Goal: Task Accomplishment & Management: Use online tool/utility

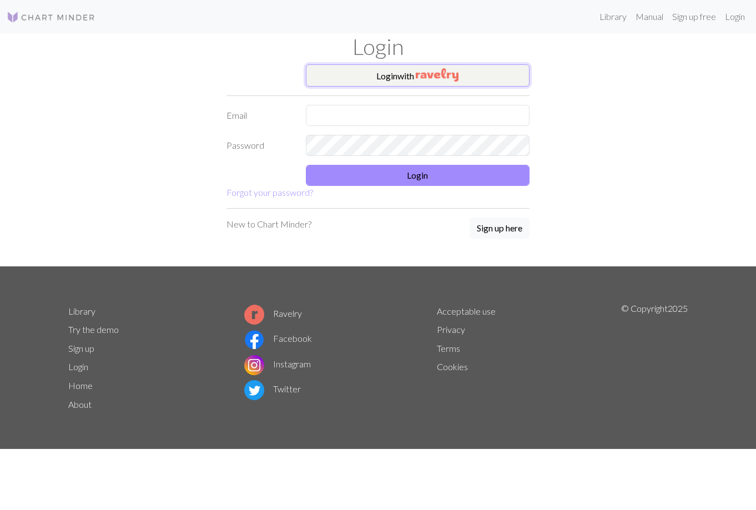
click at [499, 73] on button "Login with" at bounding box center [418, 75] width 224 height 22
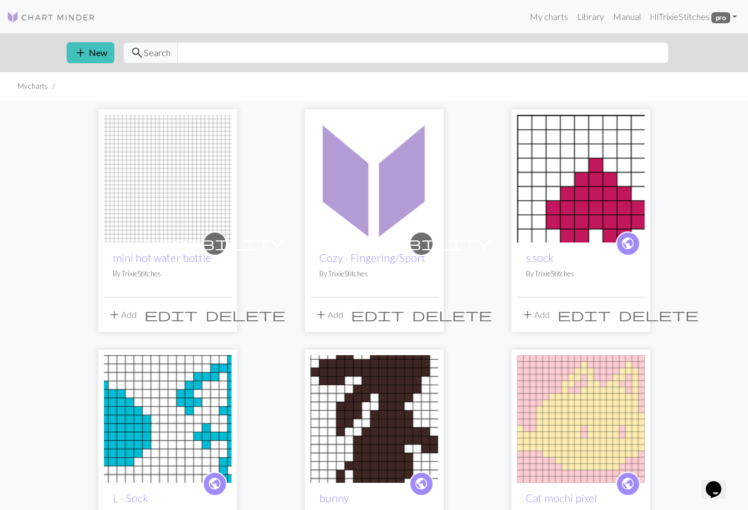
click at [185, 165] on img at bounding box center [168, 179] width 128 height 128
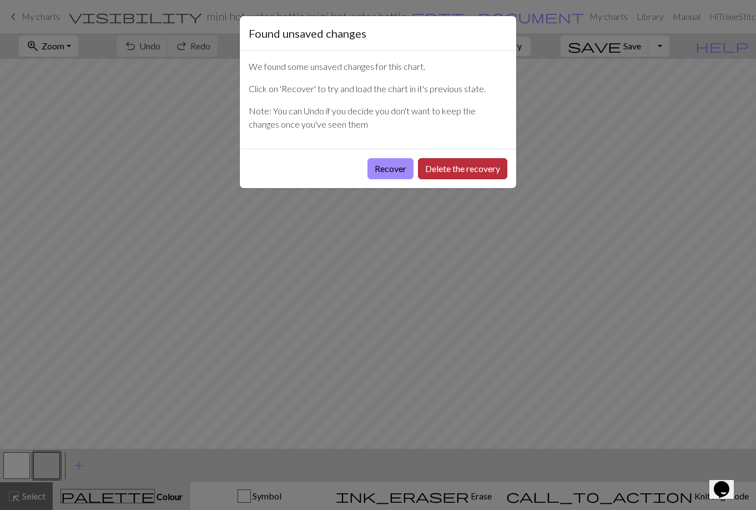
click at [430, 174] on button "Delete the recovery" at bounding box center [462, 168] width 89 height 21
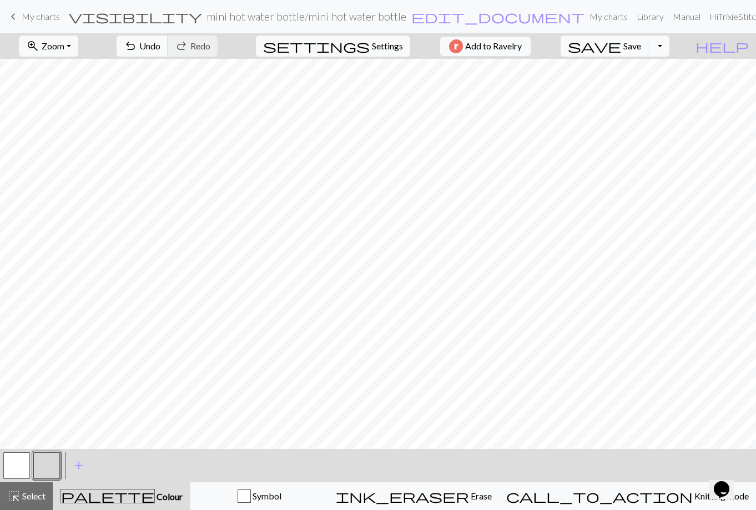
click at [42, 463] on button "button" at bounding box center [46, 465] width 27 height 27
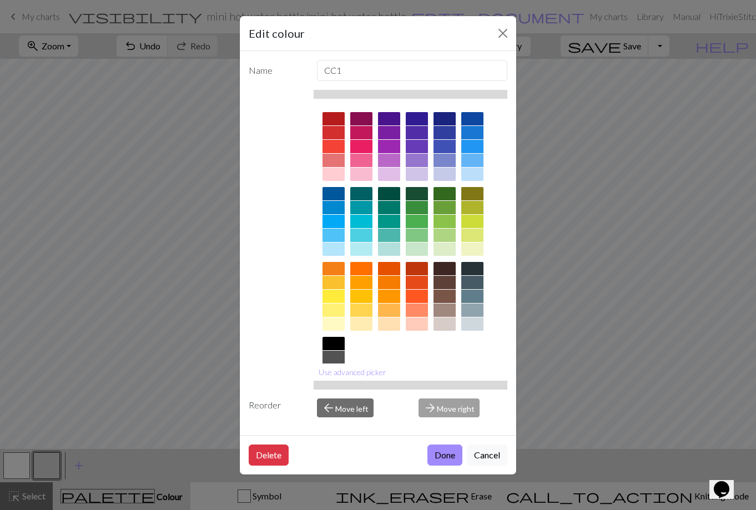
click at [369, 174] on div at bounding box center [361, 174] width 22 height 13
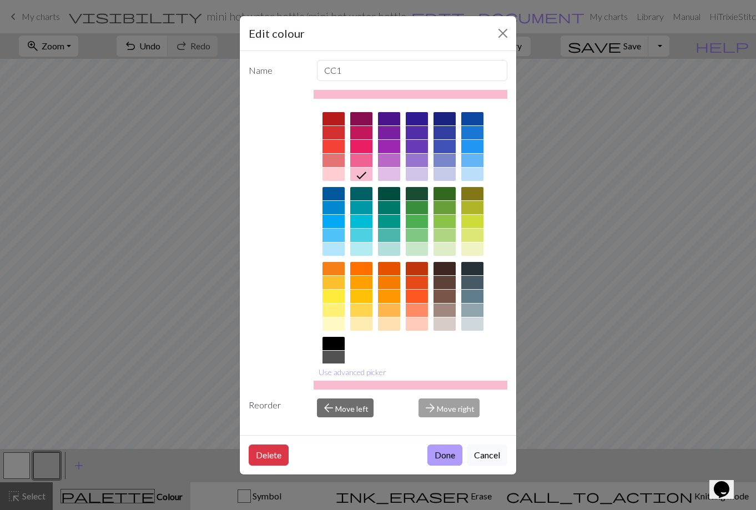
click at [443, 448] on button "Done" at bounding box center [444, 455] width 35 height 21
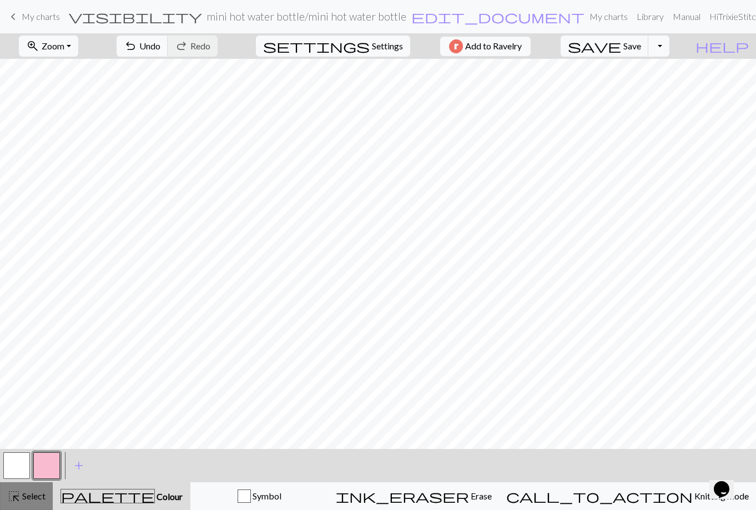
click at [34, 503] on button "highlight_alt Select Select" at bounding box center [26, 496] width 53 height 28
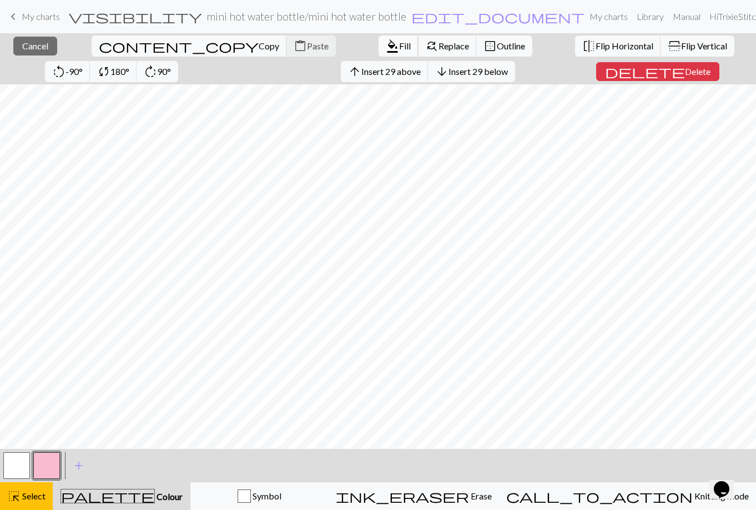
click at [399, 44] on span "Fill" at bounding box center [405, 46] width 12 height 11
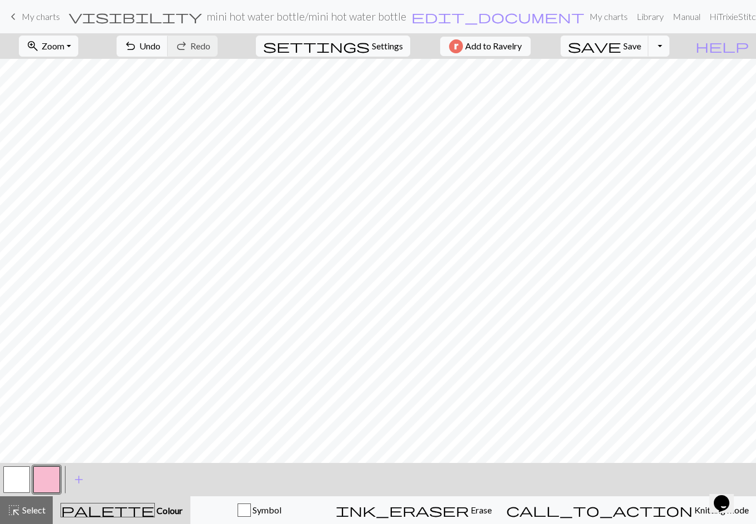
click at [17, 473] on button "button" at bounding box center [16, 479] width 27 height 27
drag, startPoint x: 32, startPoint y: 463, endPoint x: 201, endPoint y: 41, distance: 455.0
click at [160, 41] on span "Undo" at bounding box center [149, 46] width 21 height 11
click at [33, 507] on span "Select" at bounding box center [33, 509] width 25 height 11
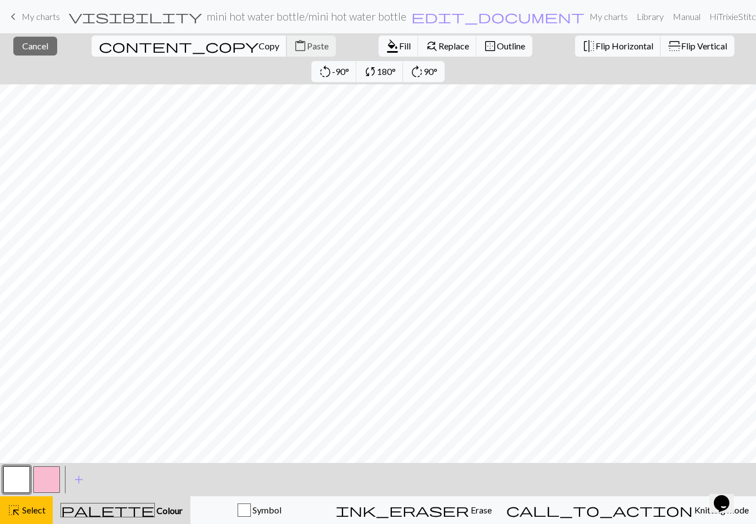
click at [259, 47] on span "Copy" at bounding box center [269, 46] width 21 height 11
click at [307, 46] on span "Paste" at bounding box center [318, 46] width 22 height 11
click at [36, 49] on span "Cancel" at bounding box center [35, 46] width 26 height 11
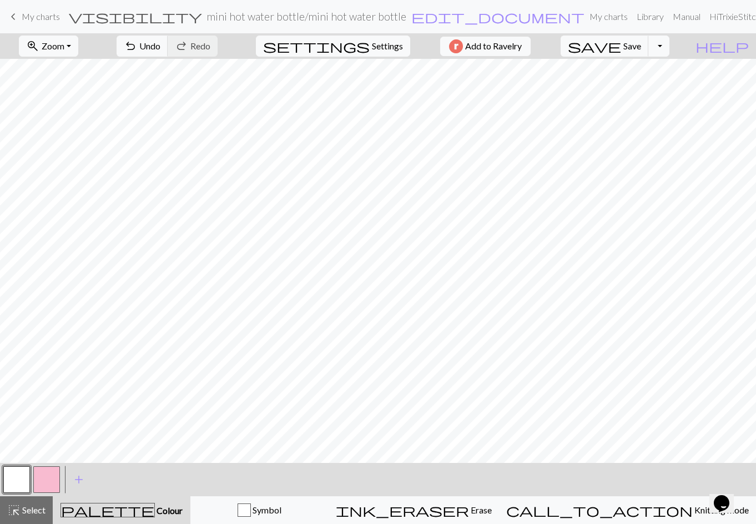
click at [47, 478] on button "button" at bounding box center [46, 479] width 27 height 27
click at [22, 478] on button "button" at bounding box center [16, 479] width 27 height 27
click at [160, 45] on span "Undo" at bounding box center [149, 46] width 21 height 11
click at [137, 48] on span "undo" at bounding box center [130, 46] width 13 height 16
click at [137, 43] on span "undo" at bounding box center [130, 46] width 13 height 16
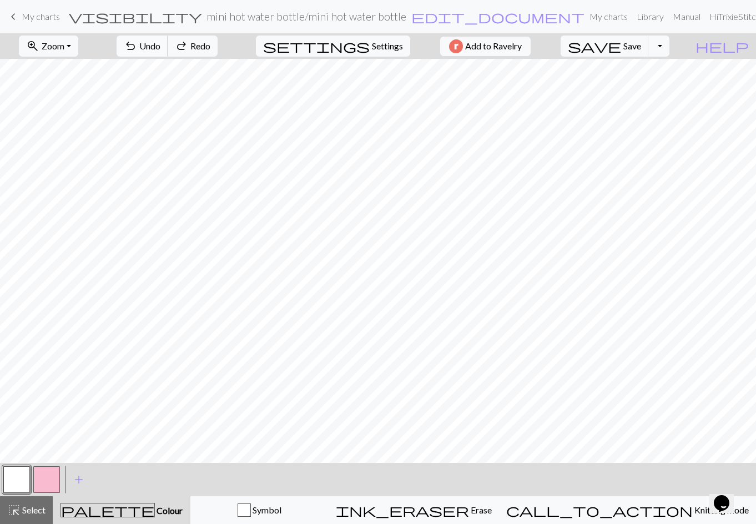
click at [137, 43] on span "undo" at bounding box center [130, 46] width 13 height 16
click at [160, 43] on span "Undo" at bounding box center [149, 46] width 21 height 11
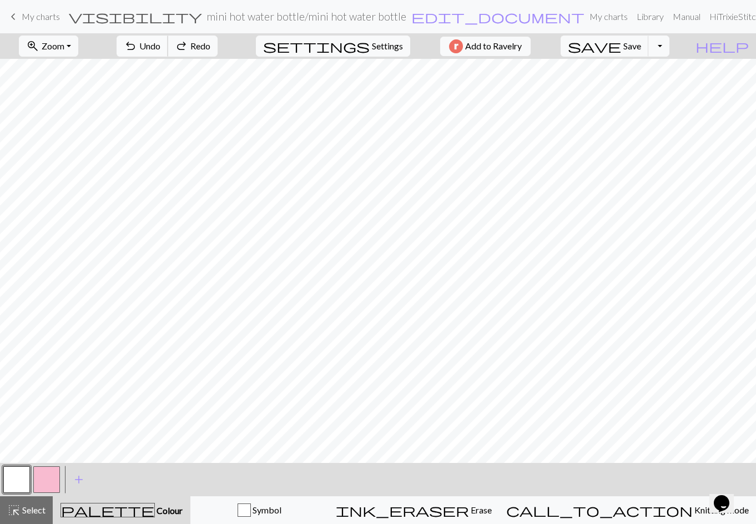
click at [160, 49] on span "Undo" at bounding box center [149, 46] width 21 height 11
click at [39, 480] on button "button" at bounding box center [46, 479] width 27 height 27
click at [22, 483] on button "button" at bounding box center [16, 479] width 27 height 27
drag, startPoint x: 54, startPoint y: 476, endPoint x: 77, endPoint y: 463, distance: 26.1
click at [55, 476] on button "button" at bounding box center [46, 479] width 27 height 27
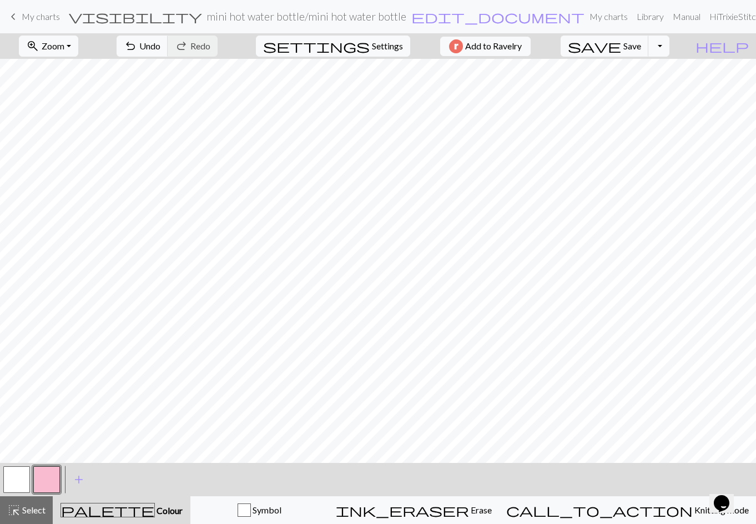
drag, startPoint x: 19, startPoint y: 479, endPoint x: 33, endPoint y: 464, distance: 20.8
click at [19, 477] on button "button" at bounding box center [16, 479] width 27 height 27
drag, startPoint x: 41, startPoint y: 472, endPoint x: 59, endPoint y: 465, distance: 19.4
click at [48, 470] on button "button" at bounding box center [46, 479] width 27 height 27
drag, startPoint x: 21, startPoint y: 478, endPoint x: 44, endPoint y: 465, distance: 27.1
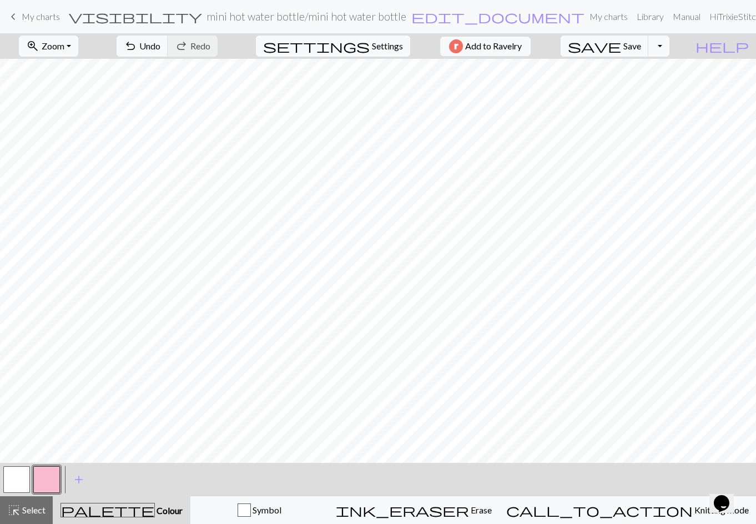
click at [24, 477] on button "button" at bounding box center [16, 479] width 27 height 27
click at [137, 42] on span "undo" at bounding box center [130, 46] width 13 height 16
click at [160, 41] on span "Undo" at bounding box center [149, 46] width 21 height 11
drag, startPoint x: 44, startPoint y: 481, endPoint x: 68, endPoint y: 464, distance: 29.4
click at [44, 479] on button "button" at bounding box center [46, 479] width 27 height 27
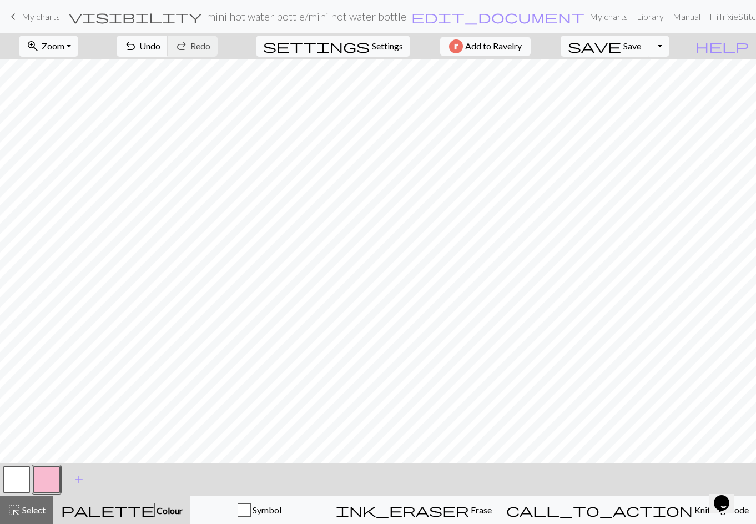
drag, startPoint x: 17, startPoint y: 484, endPoint x: 125, endPoint y: 463, distance: 110.4
click at [19, 483] on button "button" at bounding box center [16, 479] width 27 height 27
click at [63, 479] on div "add Add a colour" at bounding box center [78, 479] width 31 height 33
click at [52, 479] on button "button" at bounding box center [46, 479] width 27 height 27
click at [14, 476] on button "button" at bounding box center [16, 479] width 27 height 27
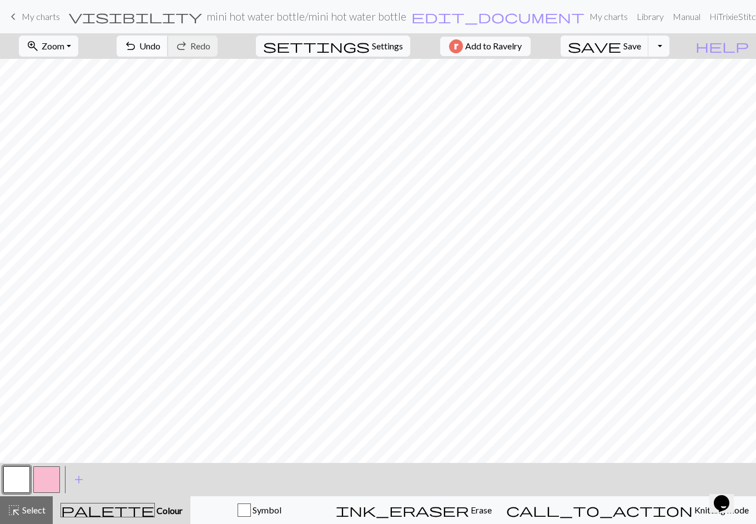
click at [160, 46] on span "Undo" at bounding box center [149, 46] width 21 height 11
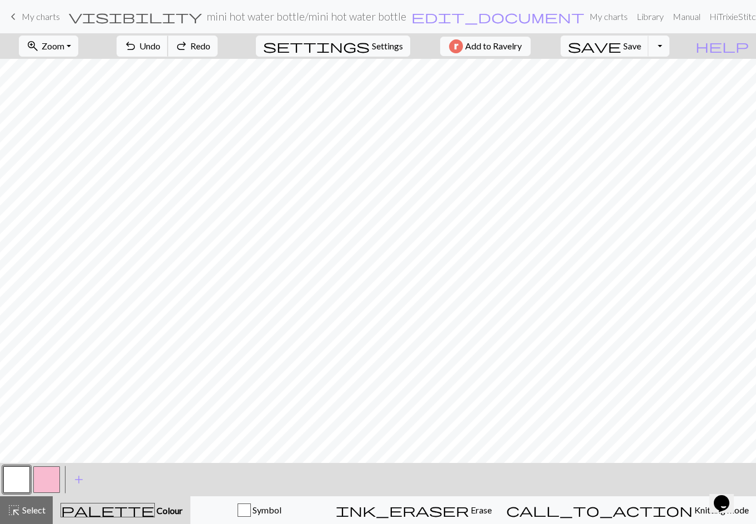
click at [160, 46] on span "Undo" at bounding box center [149, 46] width 21 height 11
click at [25, 503] on button "highlight_alt Select Select" at bounding box center [26, 510] width 53 height 28
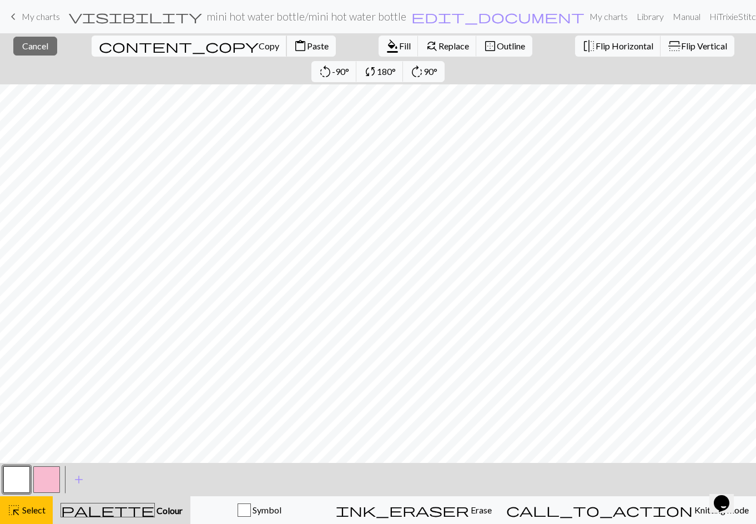
click at [259, 51] on span "Copy" at bounding box center [269, 46] width 21 height 11
click at [294, 48] on span "content_paste" at bounding box center [300, 46] width 13 height 16
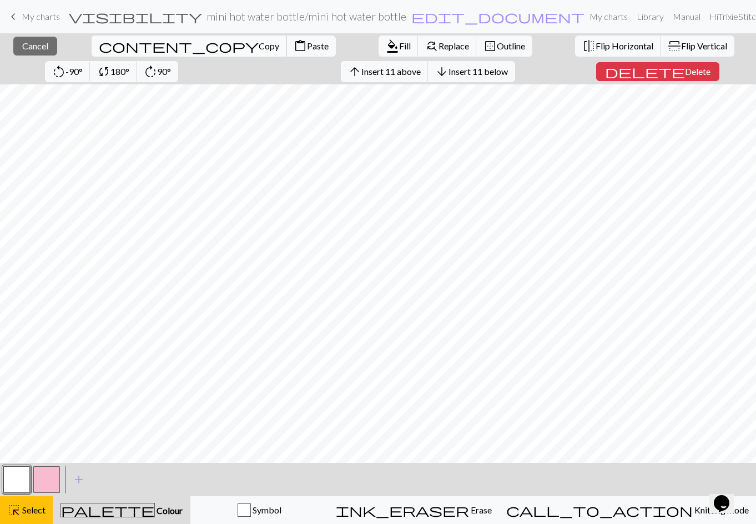
click at [259, 47] on span "Copy" at bounding box center [269, 46] width 21 height 11
click at [294, 44] on span "content_paste" at bounding box center [300, 46] width 13 height 16
click at [307, 44] on span "Paste" at bounding box center [318, 46] width 22 height 11
click at [50, 476] on button "button" at bounding box center [46, 479] width 27 height 27
click at [37, 44] on span "Cancel" at bounding box center [35, 46] width 26 height 11
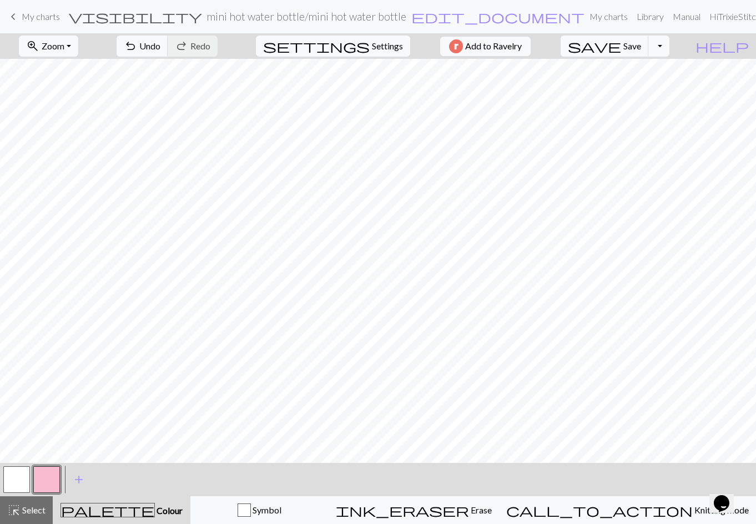
drag, startPoint x: 18, startPoint y: 482, endPoint x: 60, endPoint y: 476, distance: 42.2
click at [20, 482] on button "button" at bounding box center [16, 479] width 27 height 27
click at [168, 40] on button "undo Undo Undo" at bounding box center [143, 46] width 52 height 21
click at [160, 42] on span "Undo" at bounding box center [149, 46] width 21 height 11
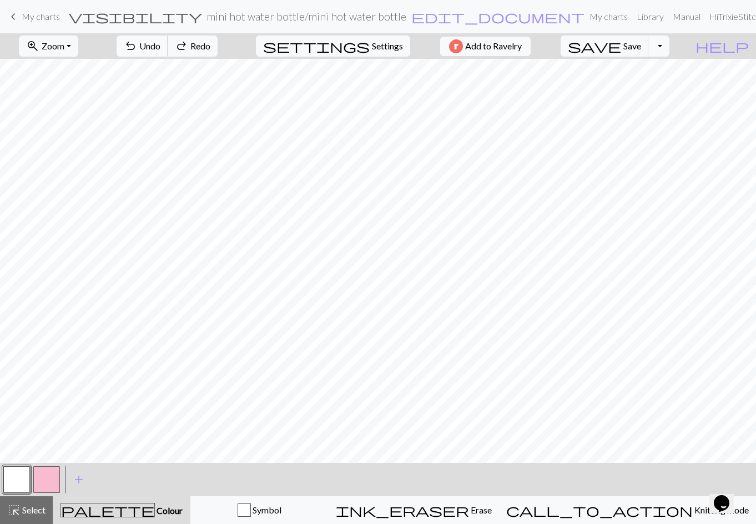
click at [160, 42] on span "Undo" at bounding box center [149, 46] width 21 height 11
click at [47, 472] on button "button" at bounding box center [46, 479] width 27 height 27
click at [35, 504] on span "Select" at bounding box center [33, 509] width 25 height 11
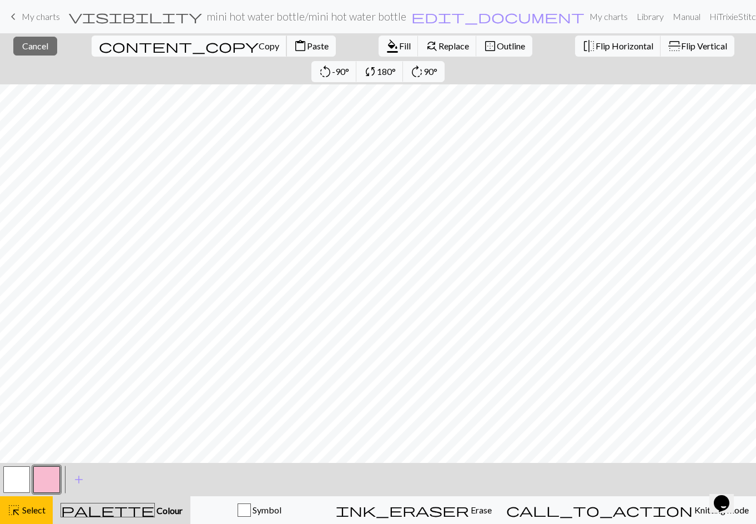
click at [259, 44] on span "Copy" at bounding box center [269, 46] width 21 height 11
click at [286, 52] on button "content_paste Paste" at bounding box center [310, 46] width 49 height 21
click at [307, 46] on span "Paste" at bounding box center [318, 46] width 22 height 11
click at [104, 38] on button "content_copy Copy" at bounding box center [189, 46] width 195 height 21
click at [307, 46] on span "Paste" at bounding box center [318, 46] width 22 height 11
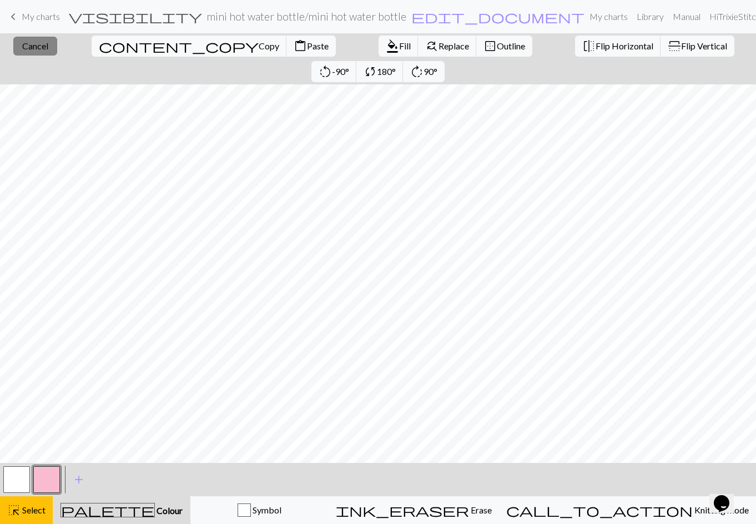
click at [33, 51] on button "close Cancel" at bounding box center [35, 46] width 44 height 19
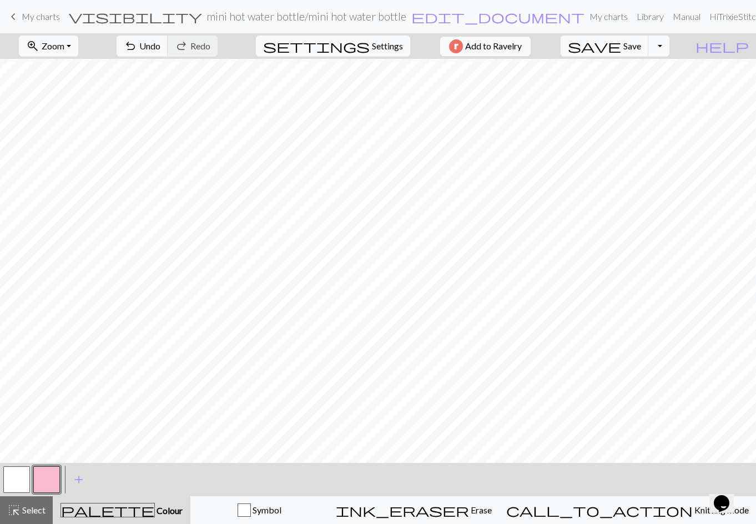
click at [16, 480] on button "button" at bounding box center [16, 479] width 27 height 27
drag, startPoint x: 204, startPoint y: 44, endPoint x: 213, endPoint y: 58, distance: 16.8
click at [160, 44] on span "Undo" at bounding box center [149, 46] width 21 height 11
click at [160, 48] on span "Undo" at bounding box center [149, 46] width 21 height 11
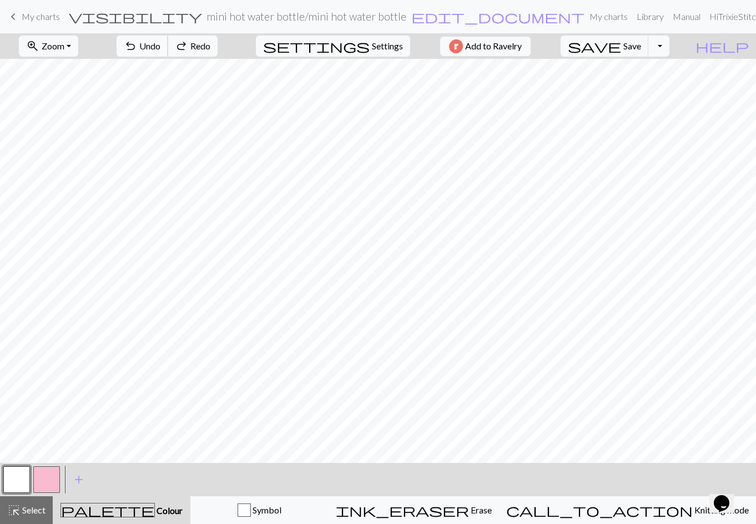
click at [160, 48] on span "Undo" at bounding box center [149, 46] width 21 height 11
drag, startPoint x: 43, startPoint y: 475, endPoint x: 56, endPoint y: 463, distance: 18.1
click at [47, 472] on button "button" at bounding box center [46, 479] width 27 height 27
click at [18, 481] on button "button" at bounding box center [16, 479] width 27 height 27
click at [160, 46] on span "Undo" at bounding box center [149, 46] width 21 height 11
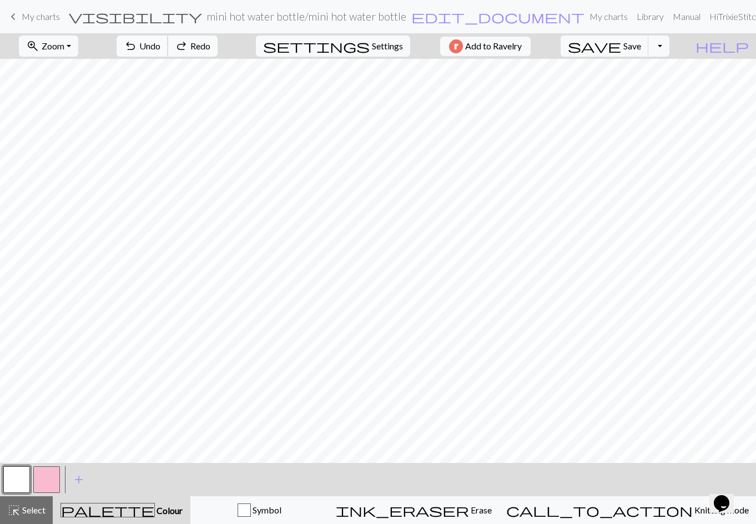
click at [160, 46] on span "Undo" at bounding box center [149, 46] width 21 height 11
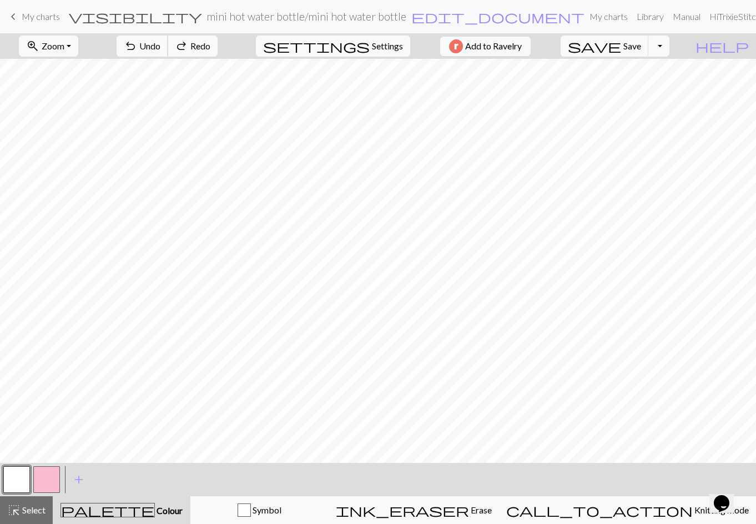
click at [160, 46] on span "Undo" at bounding box center [149, 46] width 21 height 11
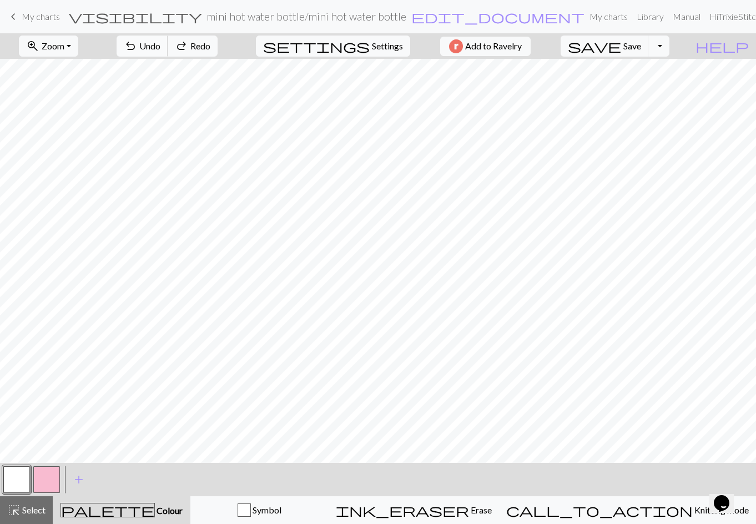
click at [160, 46] on span "Undo" at bounding box center [149, 46] width 21 height 11
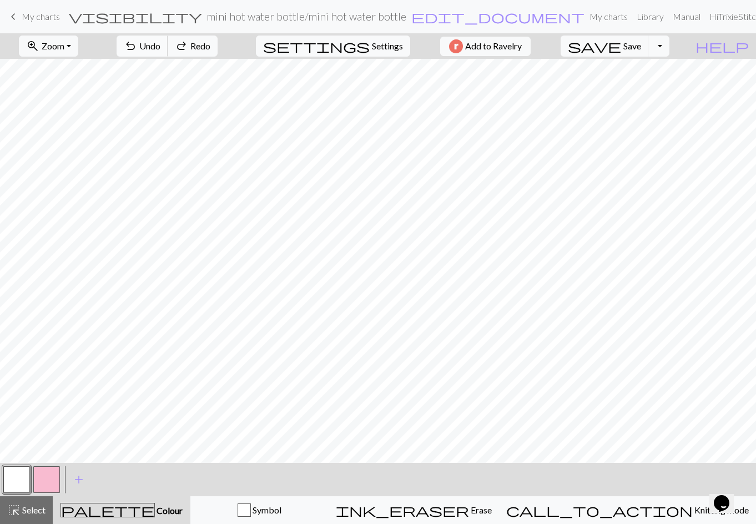
click at [160, 46] on span "Undo" at bounding box center [149, 46] width 21 height 11
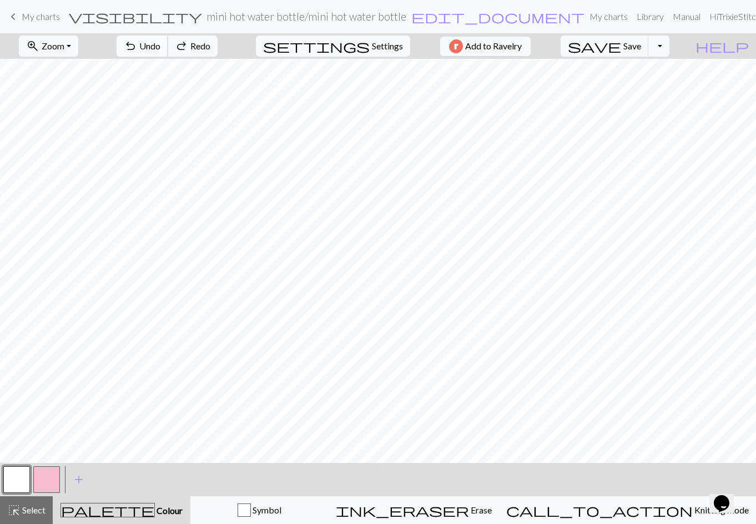
click at [160, 46] on span "Undo" at bounding box center [149, 46] width 21 height 11
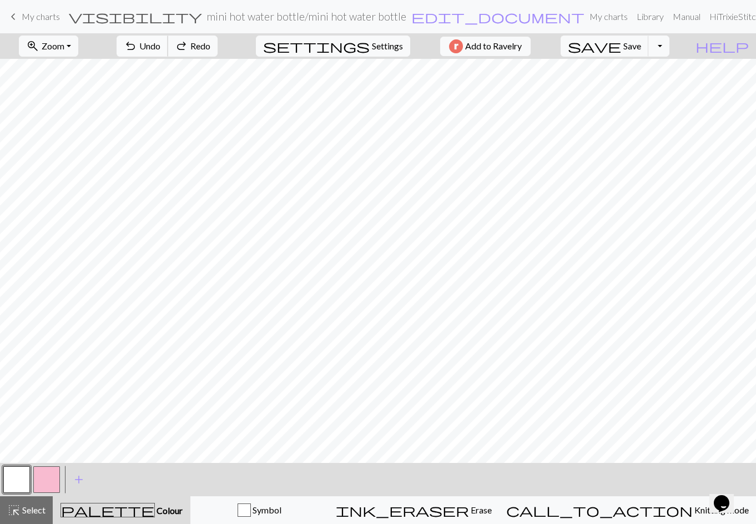
click at [160, 46] on span "Undo" at bounding box center [149, 46] width 21 height 11
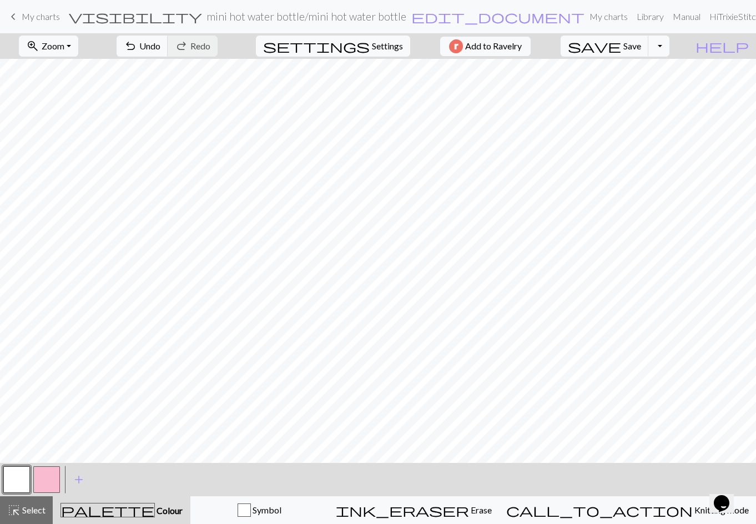
drag, startPoint x: 47, startPoint y: 478, endPoint x: 51, endPoint y: 473, distance: 6.3
click at [48, 477] on button "button" at bounding box center [46, 479] width 27 height 27
click at [19, 483] on button "button" at bounding box center [16, 479] width 27 height 27
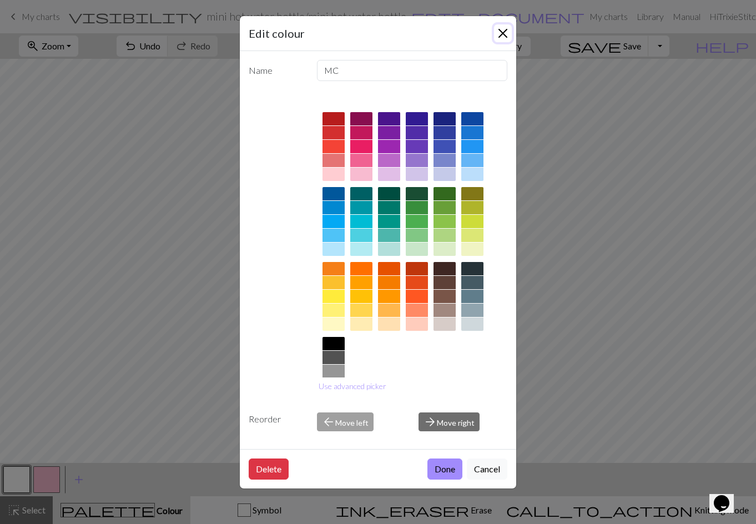
click at [504, 33] on button "Close" at bounding box center [503, 33] width 18 height 18
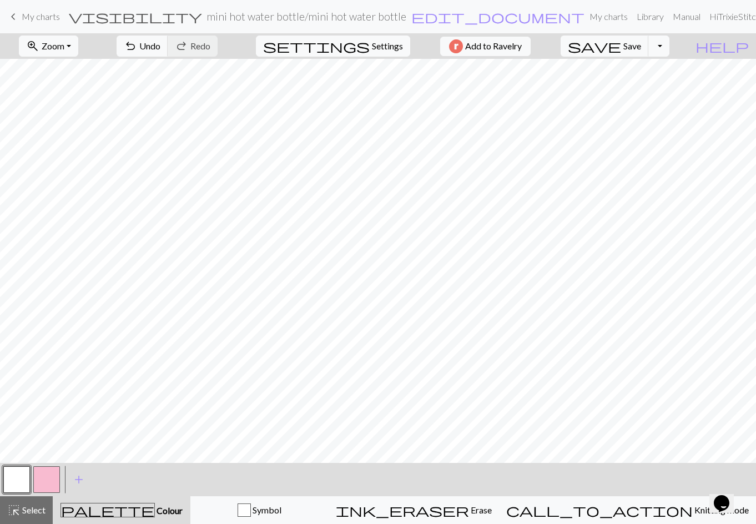
click at [23, 473] on button "button" at bounding box center [16, 479] width 27 height 27
click at [43, 476] on button "button" at bounding box center [46, 479] width 27 height 27
click at [12, 478] on button "button" at bounding box center [16, 479] width 27 height 27
drag, startPoint x: 43, startPoint y: 476, endPoint x: 60, endPoint y: 469, distance: 18.1
click at [45, 476] on button "button" at bounding box center [46, 479] width 27 height 27
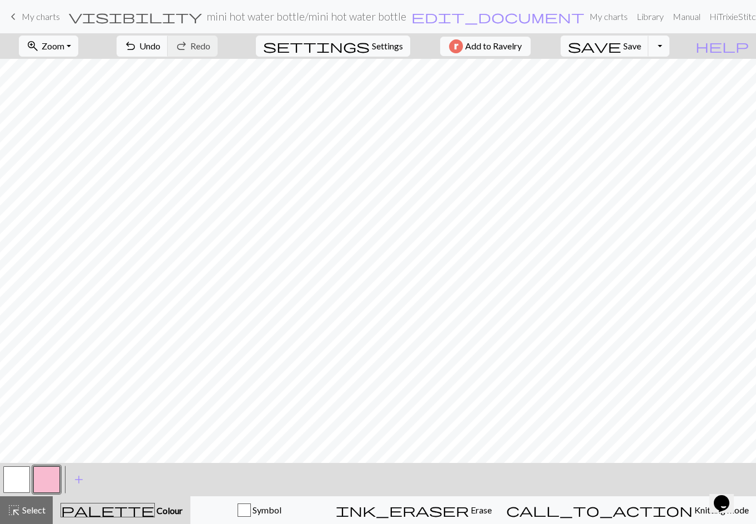
click at [11, 483] on button "button" at bounding box center [16, 479] width 27 height 27
drag, startPoint x: 39, startPoint y: 506, endPoint x: 157, endPoint y: 463, distance: 125.9
click at [40, 506] on span "Select" at bounding box center [33, 509] width 25 height 11
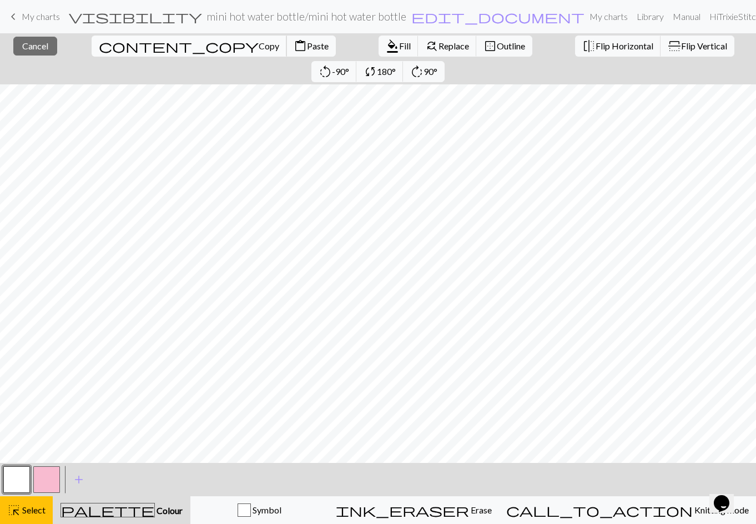
click at [99, 43] on span "content_copy" at bounding box center [179, 46] width 160 height 16
click at [307, 49] on span "Paste" at bounding box center [318, 46] width 22 height 11
click at [307, 51] on span "Paste" at bounding box center [318, 46] width 22 height 11
click at [52, 478] on button "button" at bounding box center [46, 479] width 27 height 27
click at [29, 47] on span "Cancel" at bounding box center [35, 46] width 26 height 11
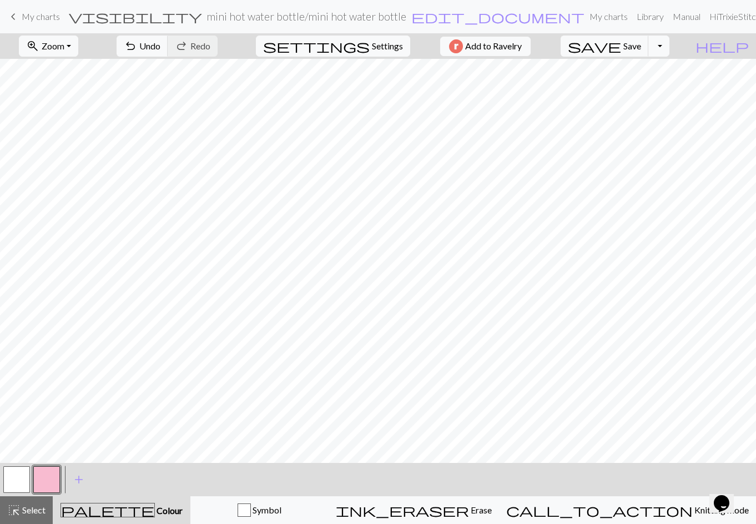
click at [12, 475] on button "button" at bounding box center [16, 479] width 27 height 27
click at [12, 479] on button "button" at bounding box center [16, 479] width 27 height 27
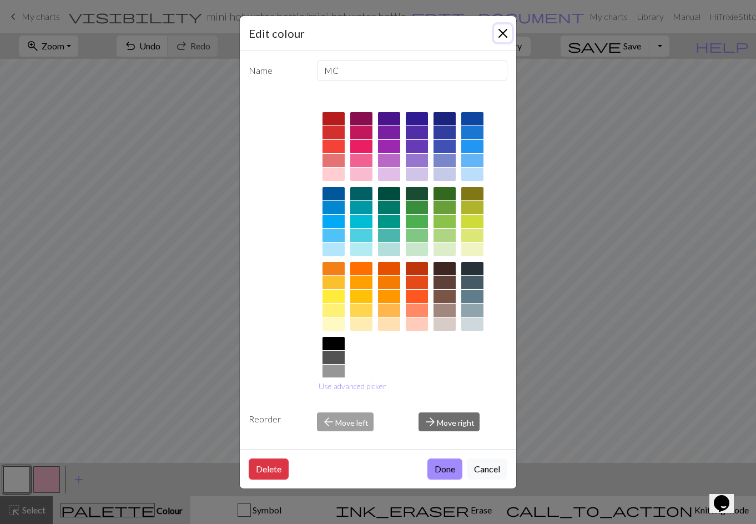
click at [502, 34] on button "Close" at bounding box center [503, 33] width 18 height 18
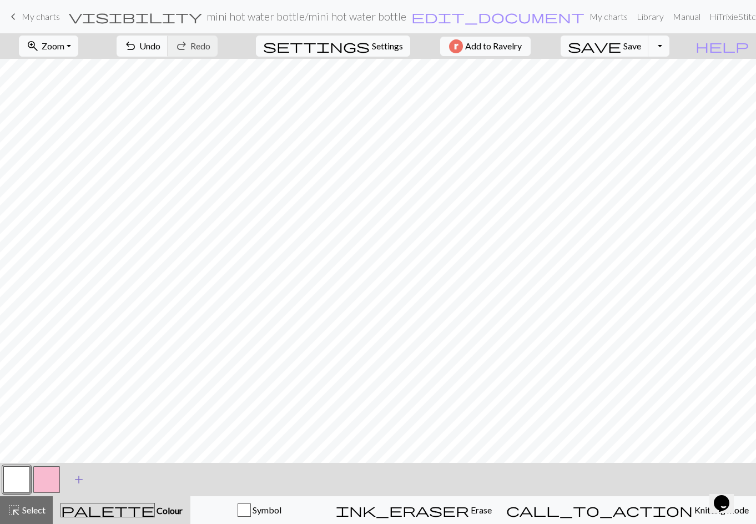
click at [82, 480] on span "add" at bounding box center [78, 480] width 13 height 16
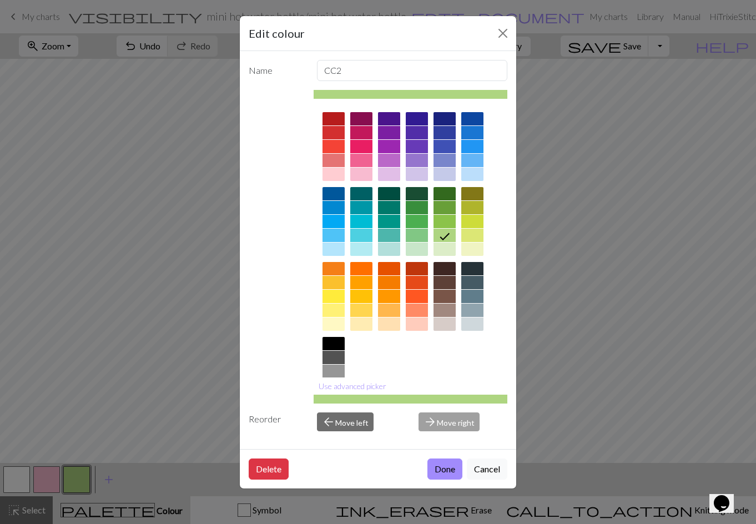
click at [331, 368] on div at bounding box center [333, 371] width 22 height 13
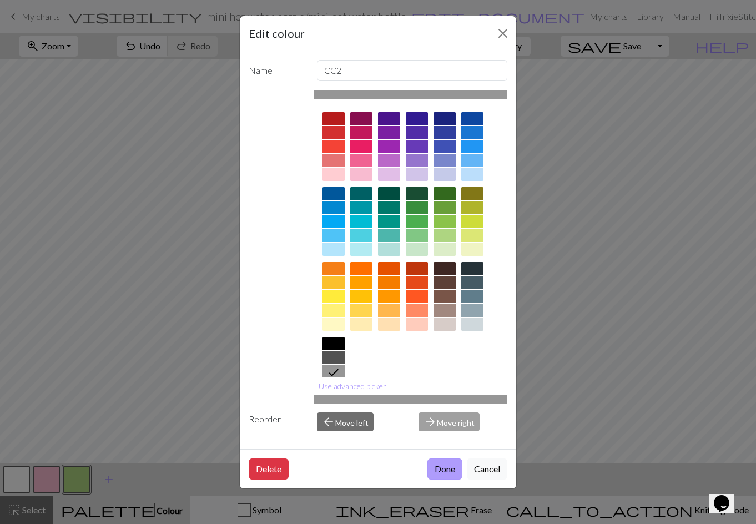
click at [444, 467] on button "Done" at bounding box center [444, 468] width 35 height 21
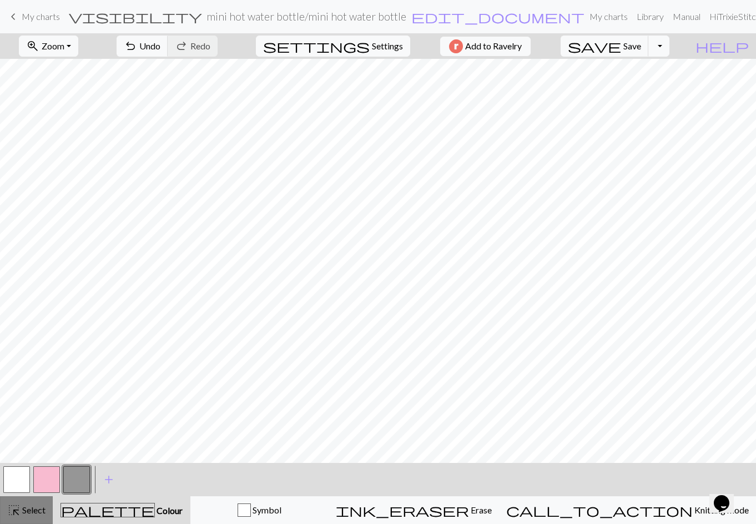
click at [28, 505] on span "Select" at bounding box center [33, 509] width 25 height 11
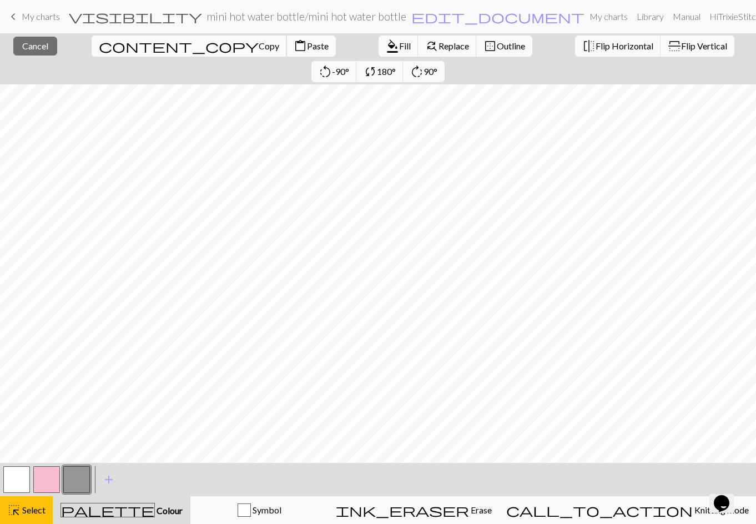
click at [259, 44] on span "Copy" at bounding box center [269, 46] width 21 height 11
drag, startPoint x: 157, startPoint y: 39, endPoint x: 162, endPoint y: 41, distance: 5.7
click at [286, 39] on button "content_paste Paste" at bounding box center [310, 46] width 49 height 21
click at [595, 45] on span "Flip Horizontal" at bounding box center [624, 46] width 58 height 11
click at [99, 40] on span "content_copy" at bounding box center [179, 46] width 160 height 16
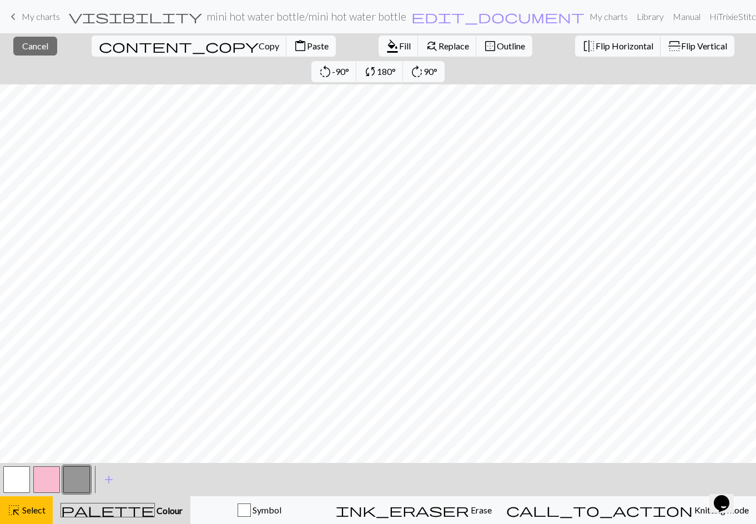
click at [294, 41] on span "content_paste" at bounding box center [300, 46] width 13 height 16
click at [48, 478] on button "button" at bounding box center [46, 479] width 27 height 27
click at [386, 45] on span "format_color_fill" at bounding box center [392, 46] width 13 height 16
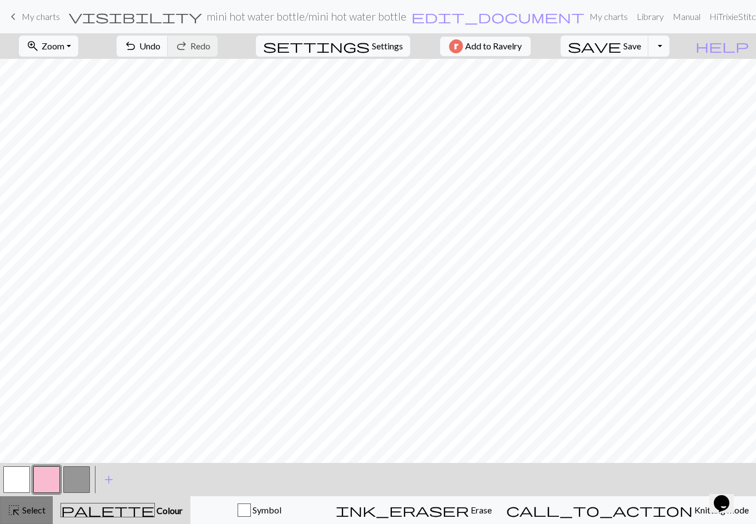
click at [36, 509] on span "Select" at bounding box center [33, 509] width 25 height 11
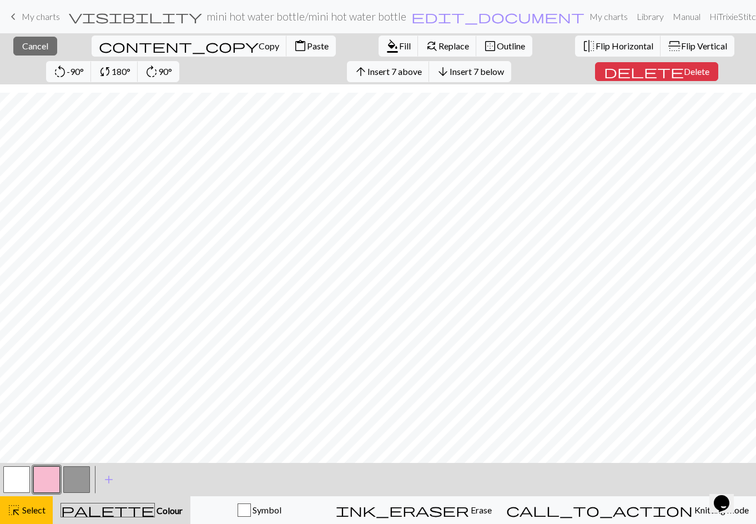
scroll to position [24, 0]
click at [259, 43] on span "Copy" at bounding box center [269, 46] width 21 height 11
click at [307, 44] on span "Paste" at bounding box center [318, 46] width 22 height 11
click at [49, 474] on button "button" at bounding box center [46, 479] width 27 height 27
click at [49, 474] on div "Edit colour Name CC1 Use advanced picker Reorder arrow_back Move left arrow_for…" at bounding box center [378, 262] width 756 height 524
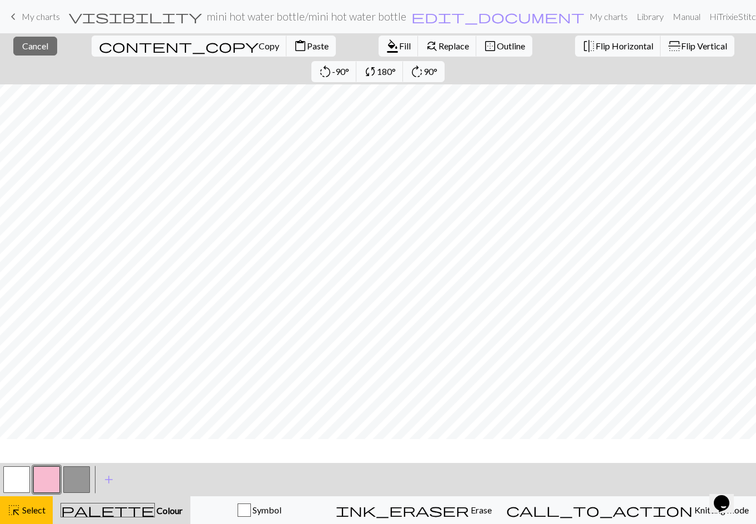
scroll to position [0, 0]
click at [30, 47] on span "Cancel" at bounding box center [35, 46] width 26 height 11
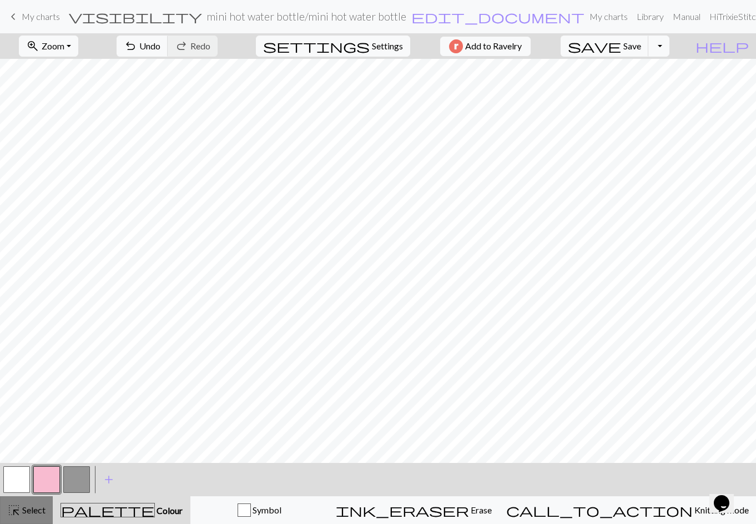
click at [28, 506] on span "Select" at bounding box center [33, 509] width 25 height 11
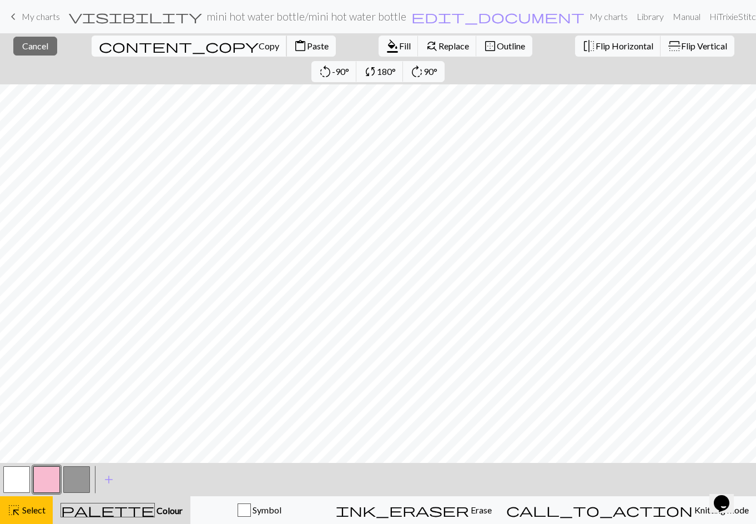
click at [259, 45] on span "Copy" at bounding box center [269, 46] width 21 height 11
click at [307, 45] on span "Paste" at bounding box center [318, 46] width 22 height 11
click at [259, 46] on span "Copy" at bounding box center [269, 46] width 21 height 11
click at [307, 45] on span "Paste" at bounding box center [318, 46] width 22 height 11
click at [22, 47] on span "Cancel" at bounding box center [35, 46] width 26 height 11
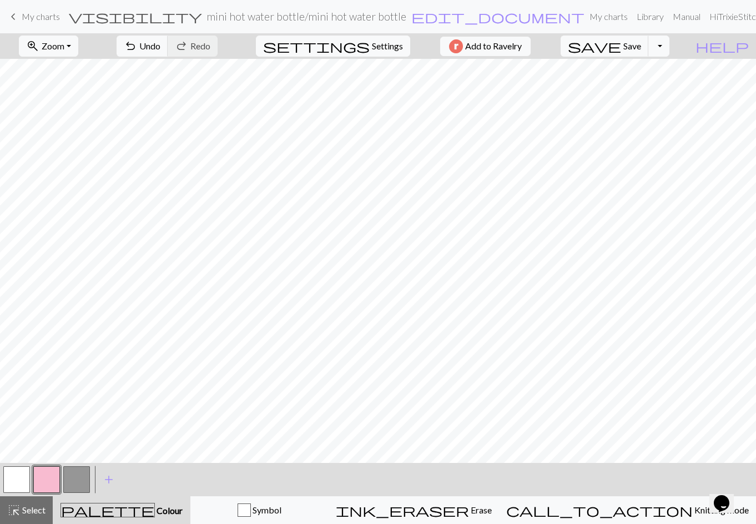
click at [72, 476] on button "button" at bounding box center [76, 479] width 27 height 27
click at [16, 479] on button "button" at bounding box center [16, 479] width 27 height 27
click at [27, 507] on span "Select" at bounding box center [33, 509] width 25 height 11
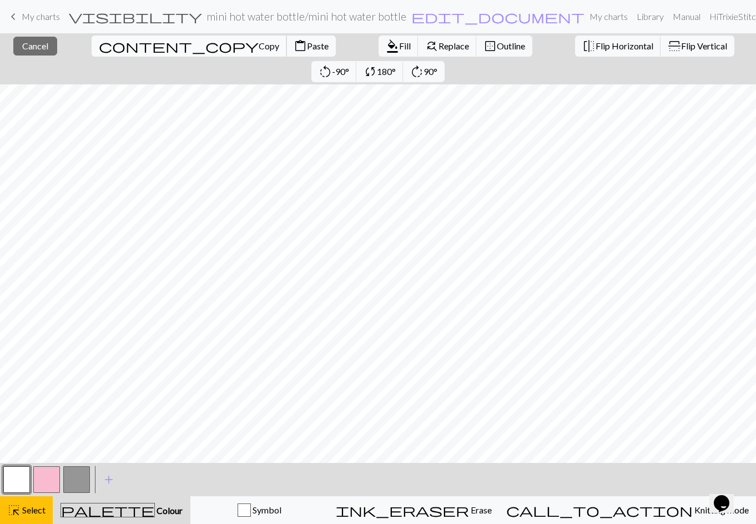
click at [259, 44] on span "Copy" at bounding box center [269, 46] width 21 height 11
click at [307, 42] on span "Paste" at bounding box center [318, 46] width 22 height 11
click at [49, 484] on button "button" at bounding box center [46, 479] width 27 height 27
click at [37, 50] on span "Cancel" at bounding box center [35, 46] width 26 height 11
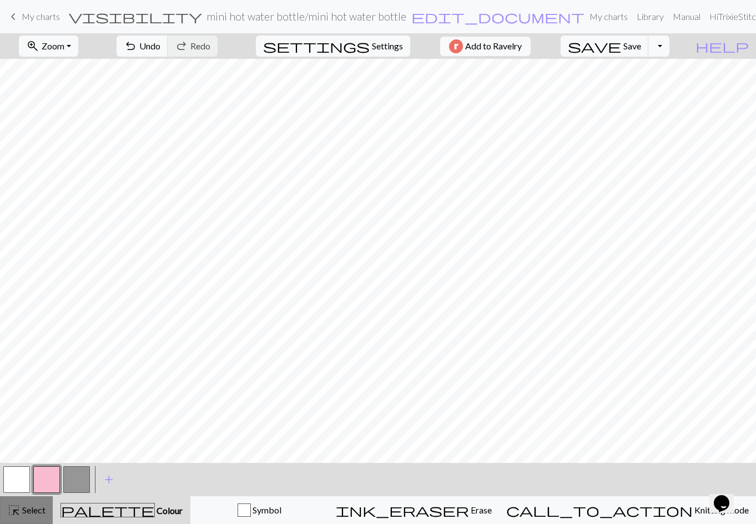
click at [37, 509] on span "Select" at bounding box center [33, 509] width 25 height 11
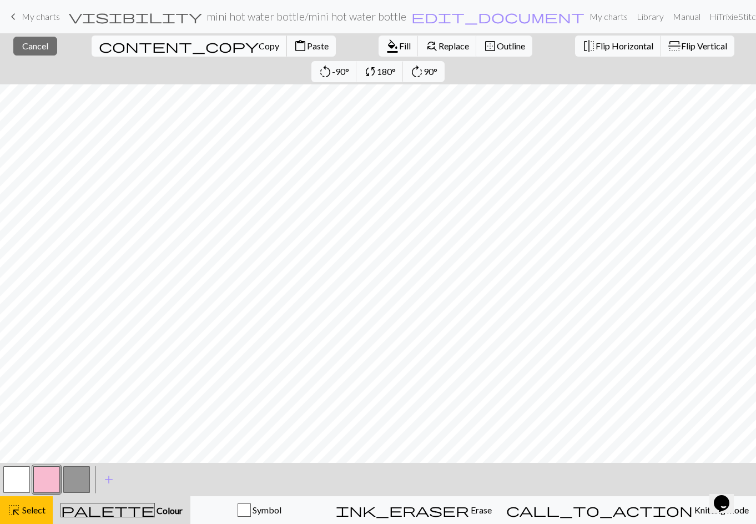
click at [259, 45] on span "Copy" at bounding box center [269, 46] width 21 height 11
click at [294, 46] on span "content_paste" at bounding box center [300, 46] width 13 height 16
click at [44, 43] on button "close Cancel" at bounding box center [35, 46] width 44 height 19
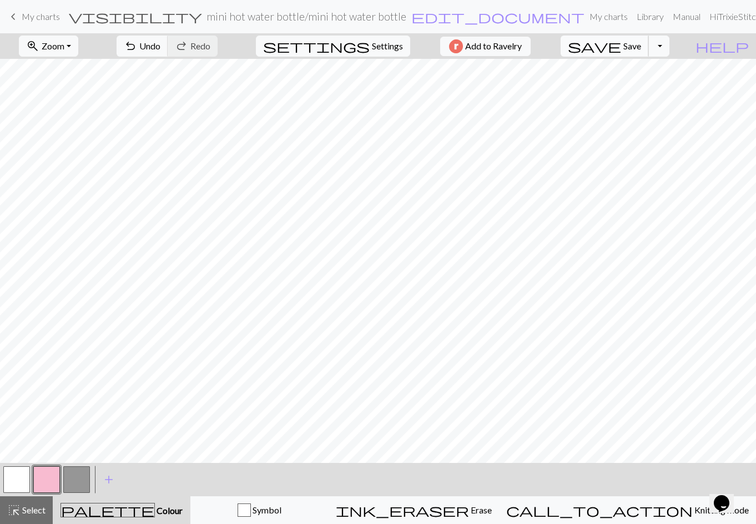
click at [621, 48] on span "save" at bounding box center [594, 46] width 53 height 16
